Goal: Navigation & Orientation: Find specific page/section

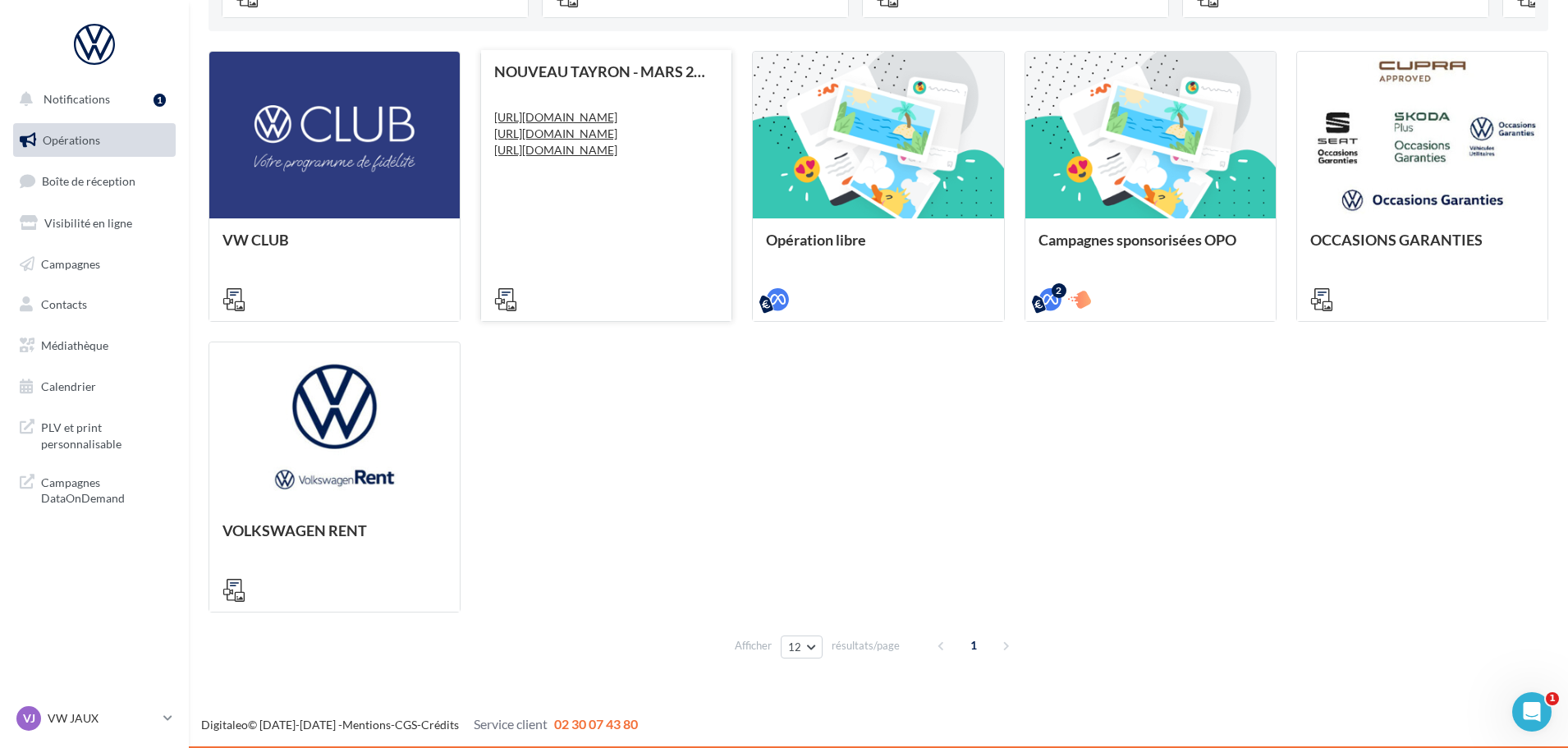
scroll to position [479, 0]
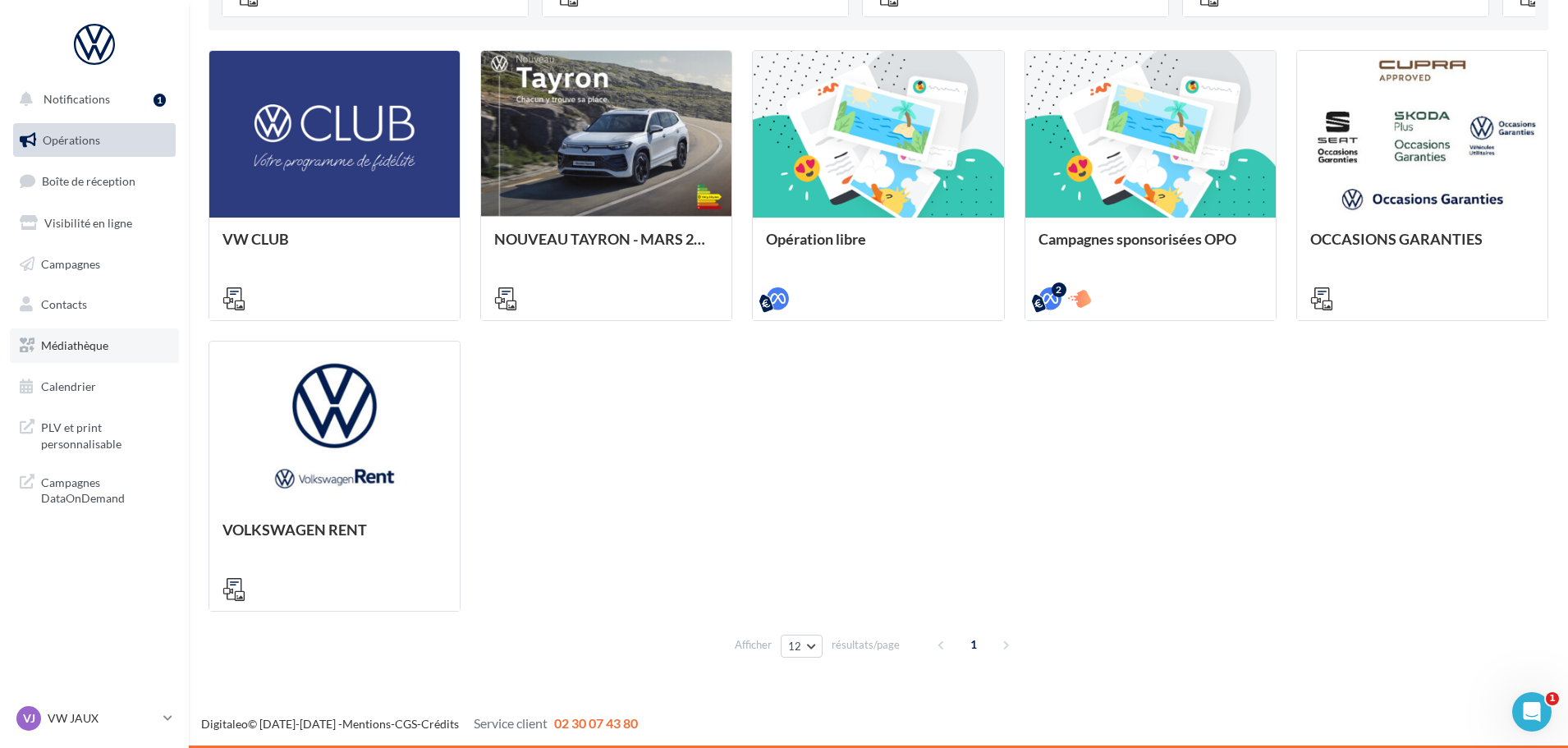
click at [76, 334] on link "Médiathèque" at bounding box center [95, 345] width 170 height 34
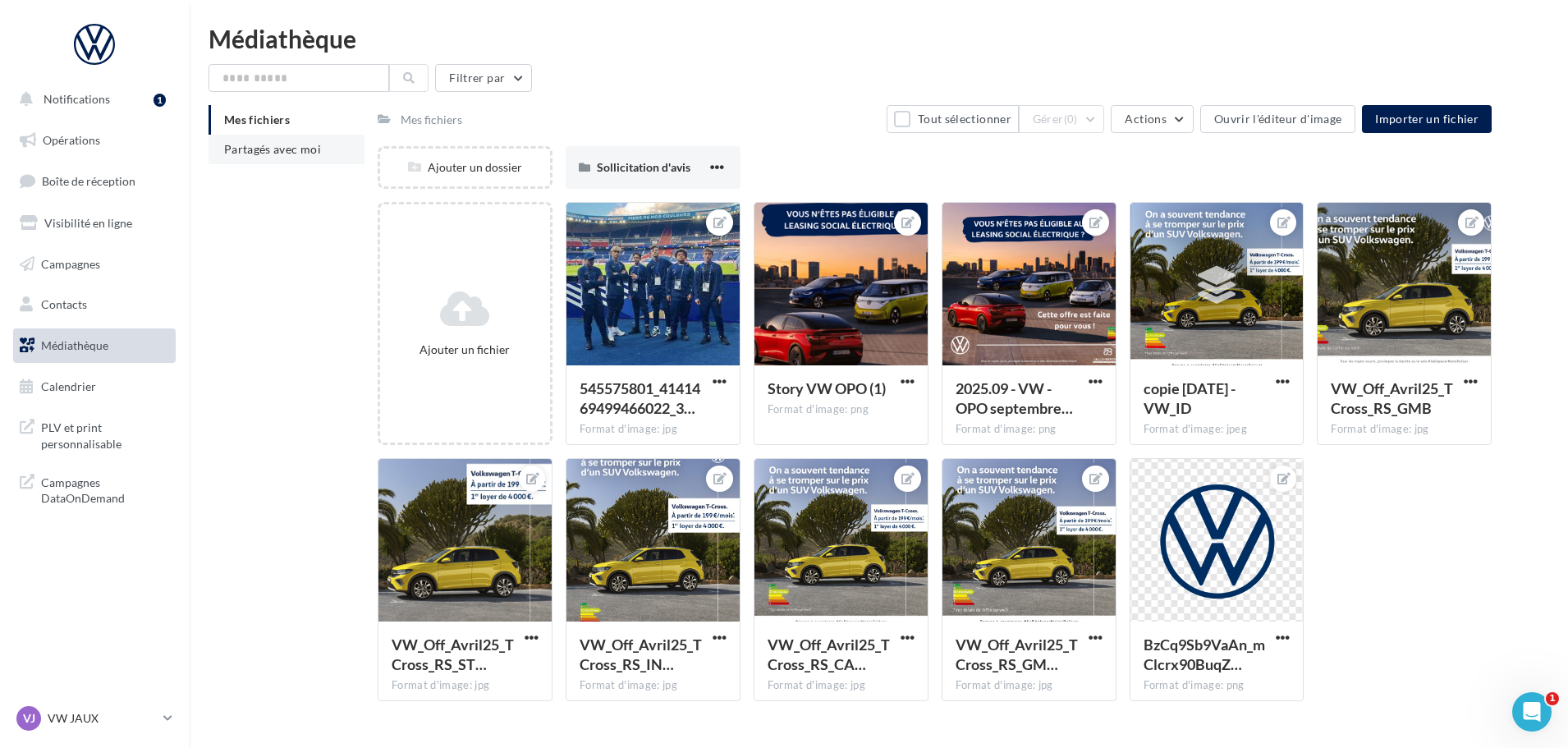
click at [253, 147] on span "Partagés avec moi" at bounding box center [272, 149] width 97 height 14
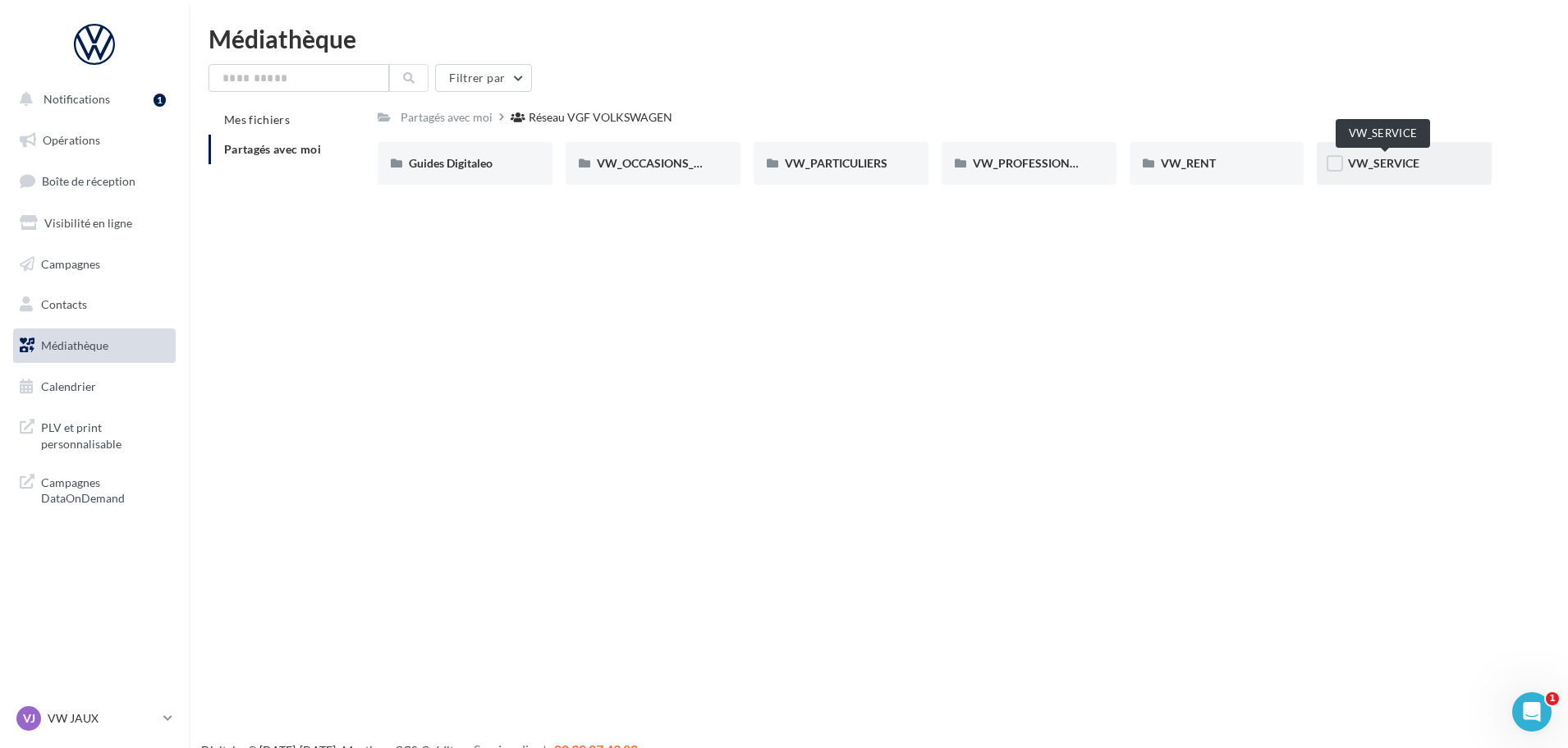
click at [1388, 157] on span "VW_SERVICE" at bounding box center [1383, 163] width 71 height 14
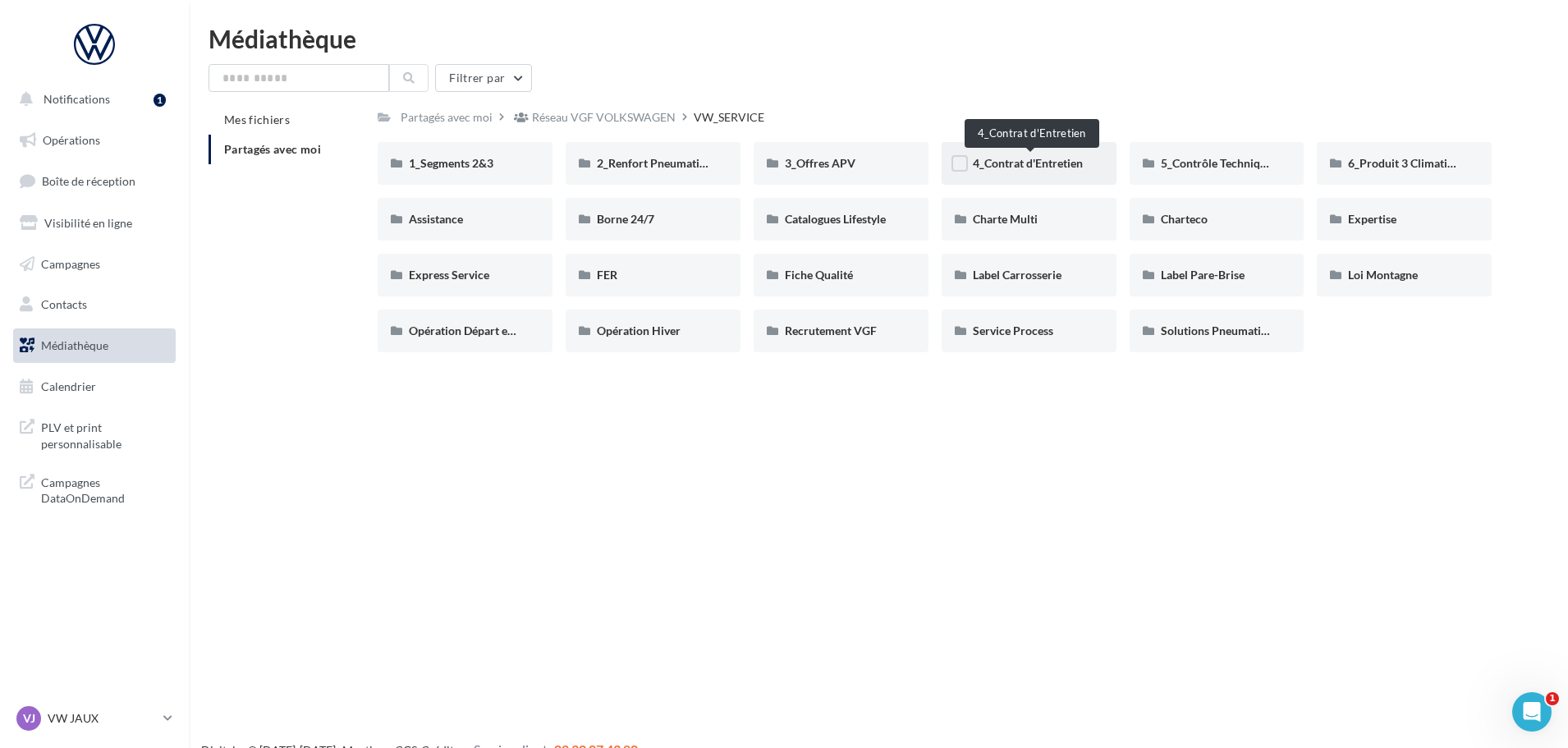
click at [1070, 159] on span "4_Contrat d'Entretien" at bounding box center [1027, 163] width 110 height 14
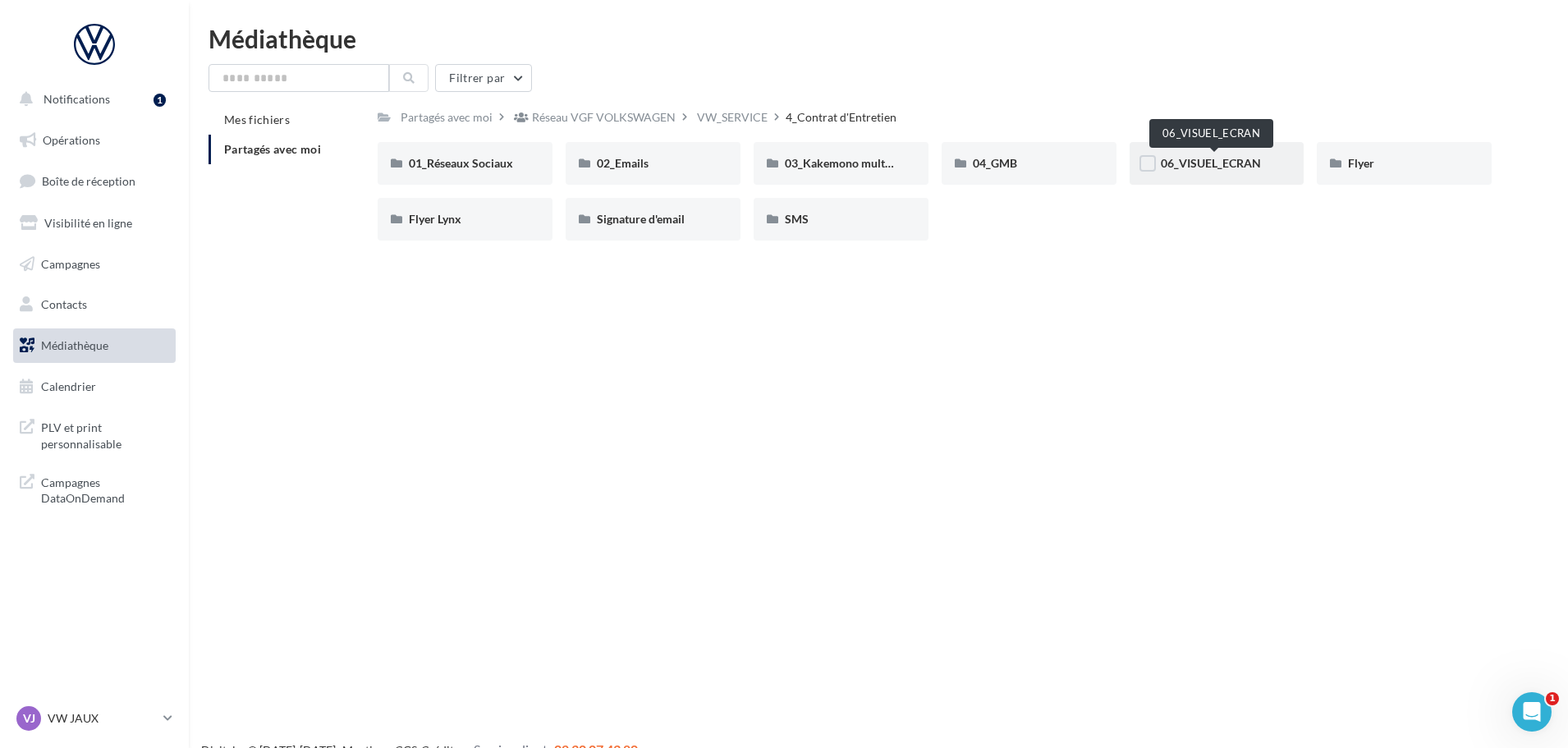
click at [1253, 163] on span "06_VISUEL_ECRAN" at bounding box center [1210, 163] width 100 height 14
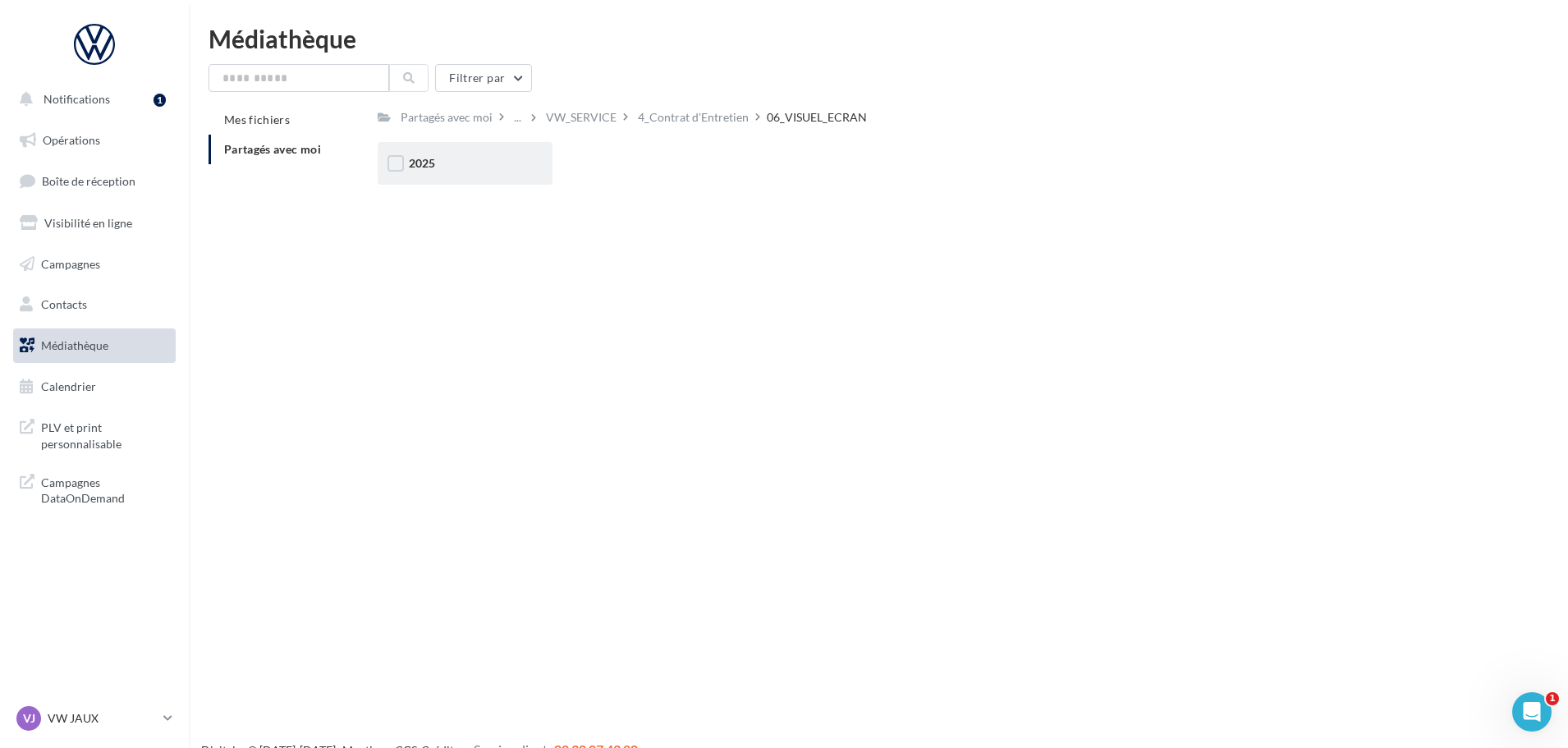
click at [444, 174] on div "2025" at bounding box center [465, 163] width 175 height 43
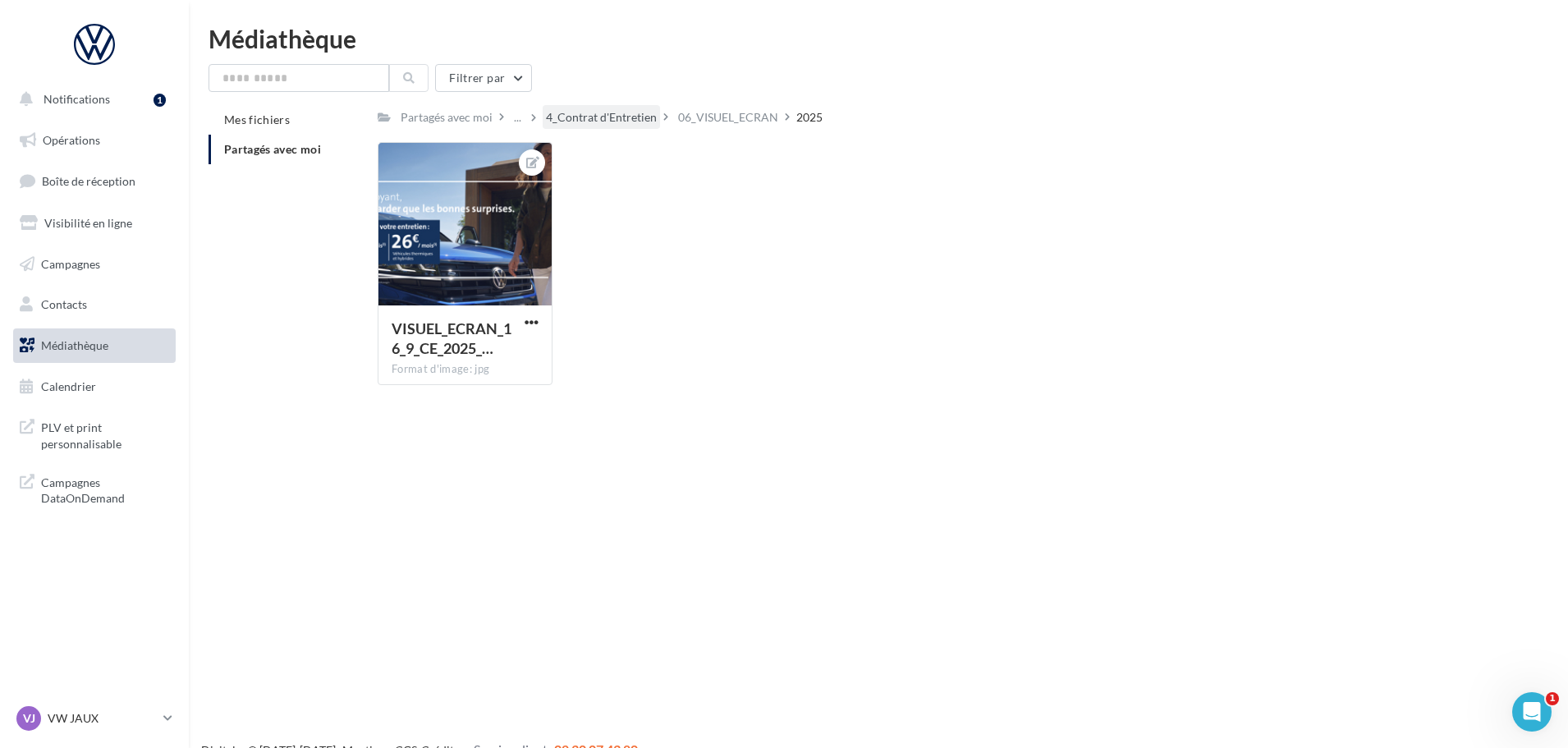
click at [604, 112] on div "4_Contrat d'Entretien" at bounding box center [602, 118] width 111 height 17
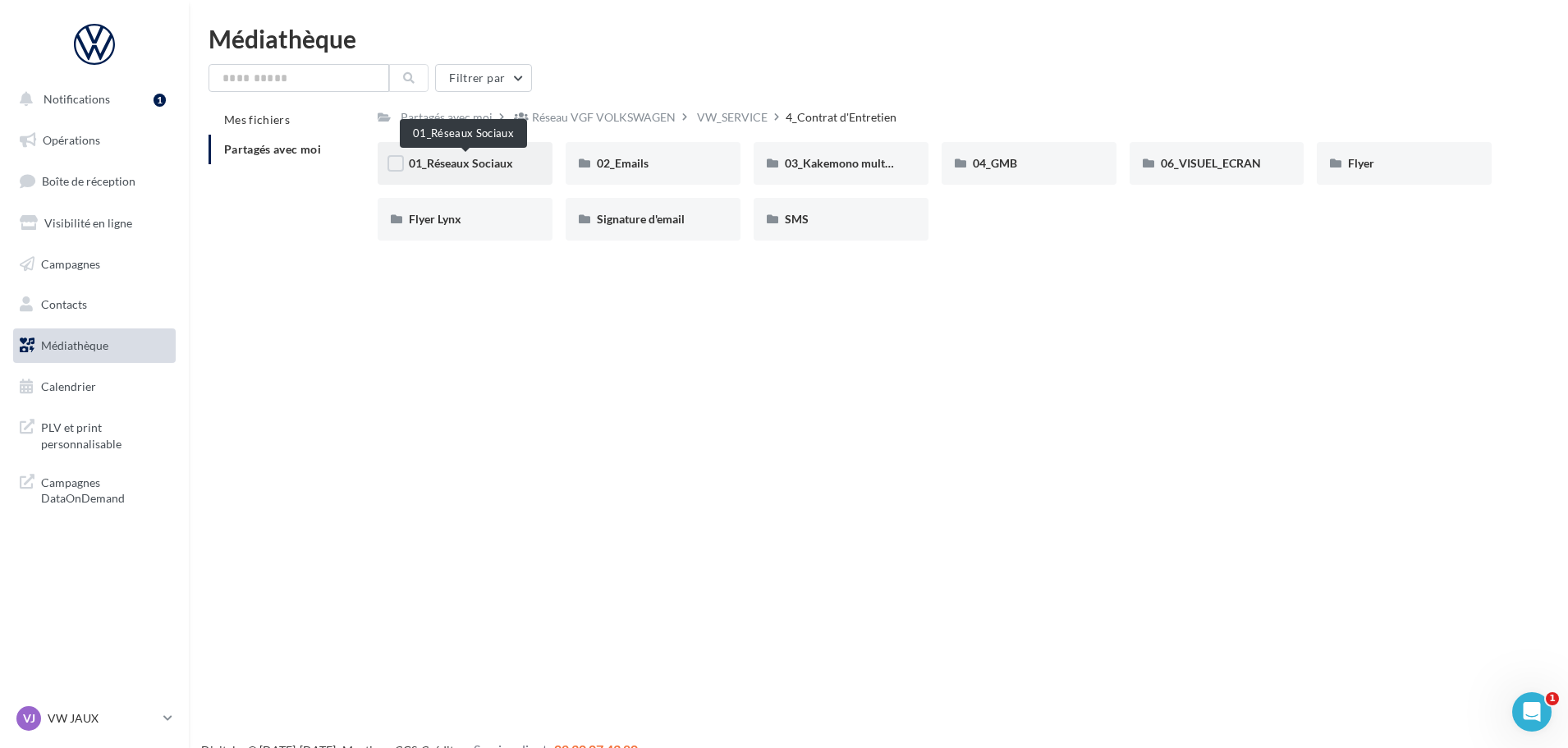
click at [473, 163] on span "01_Réseaux Sociaux" at bounding box center [461, 163] width 104 height 14
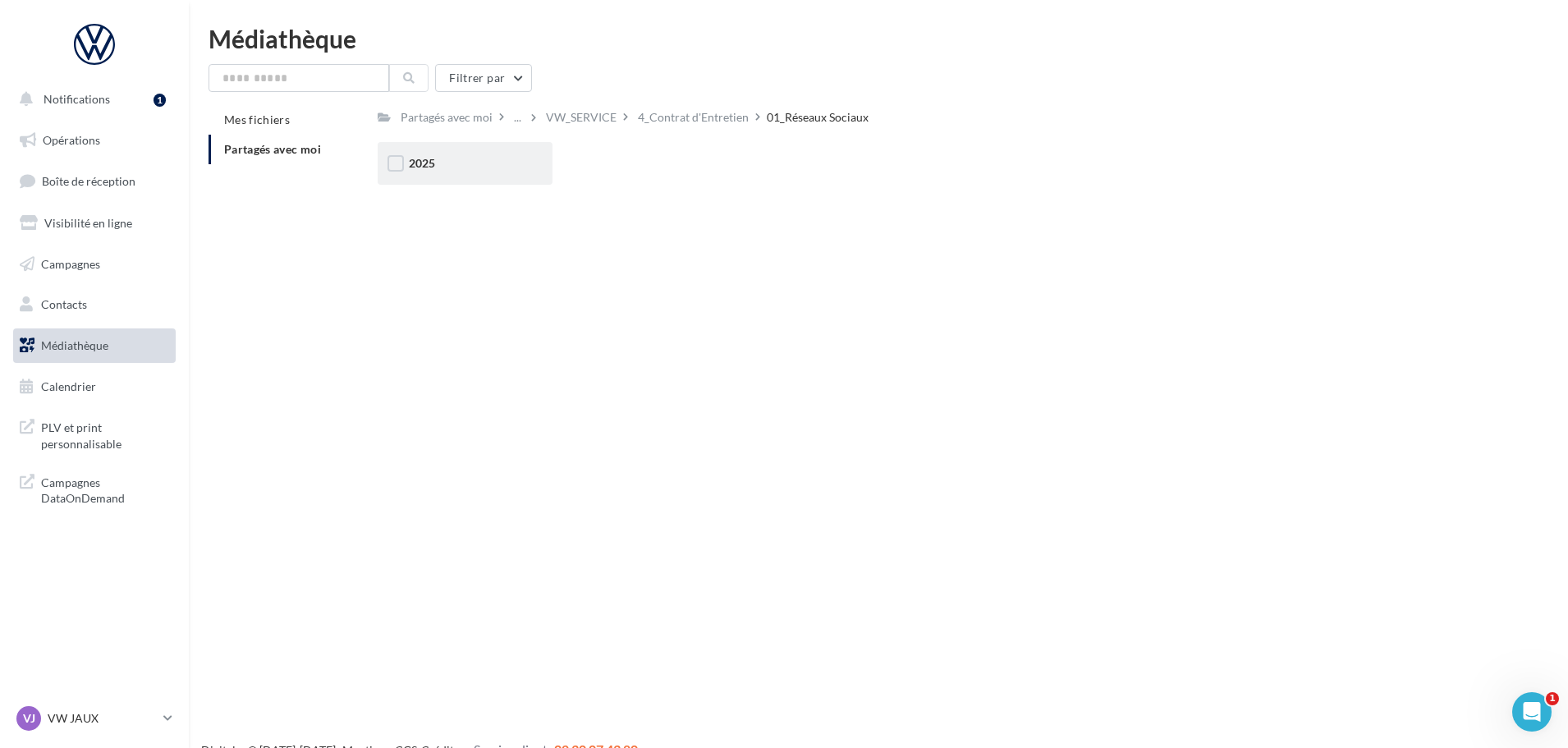
click at [470, 160] on div "2025" at bounding box center [465, 164] width 112 height 17
click at [474, 173] on div "Carrousel" at bounding box center [465, 163] width 175 height 43
